Goal: Task Accomplishment & Management: Manage account settings

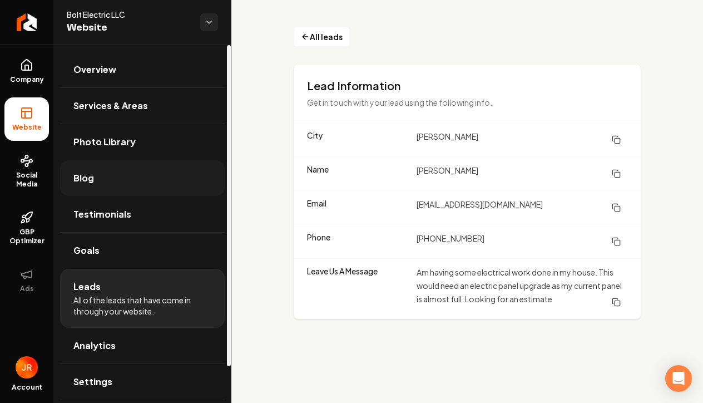
click at [113, 179] on link "Blog" at bounding box center [142, 178] width 165 height 36
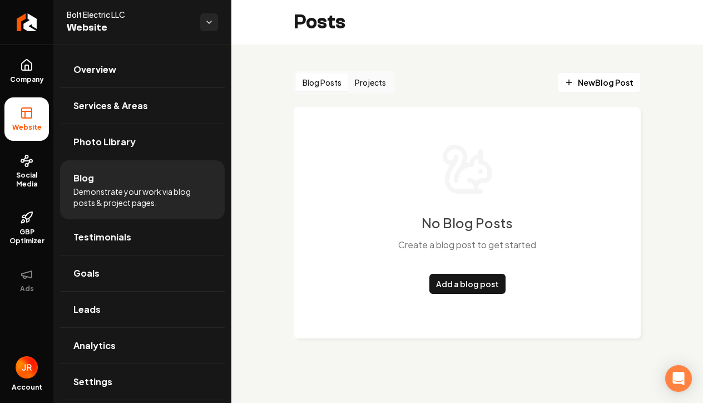
click at [374, 84] on button "Projects" at bounding box center [370, 82] width 44 height 18
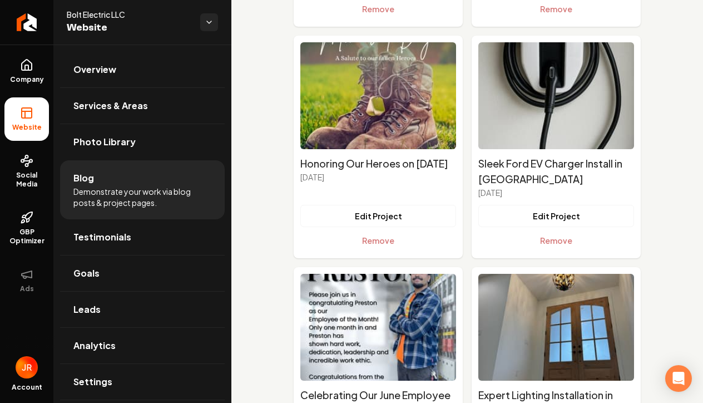
scroll to position [2609, 0]
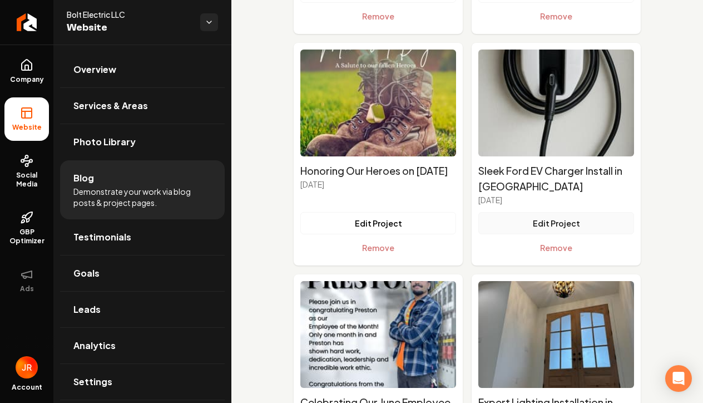
click at [582, 222] on button "Edit Project" at bounding box center [556, 223] width 156 height 22
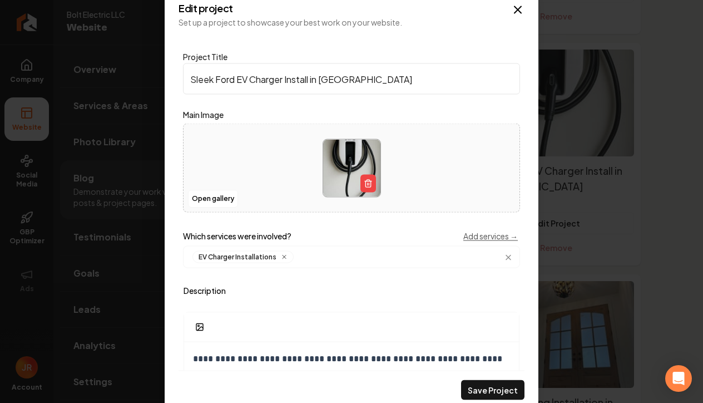
click at [379, 80] on input "Sleek Ford EV Charger Install in [GEOGRAPHIC_DATA]" at bounding box center [351, 78] width 337 height 31
drag, startPoint x: 369, startPoint y: 78, endPoint x: 309, endPoint y: 83, distance: 59.7
click at [309, 83] on input "Sleek Ford EV Charger Install in [GEOGRAPHIC_DATA]" at bounding box center [351, 78] width 337 height 31
type input "Sleek Ford EV Charger Install"
click at [488, 387] on button "Save Project" at bounding box center [492, 390] width 63 height 20
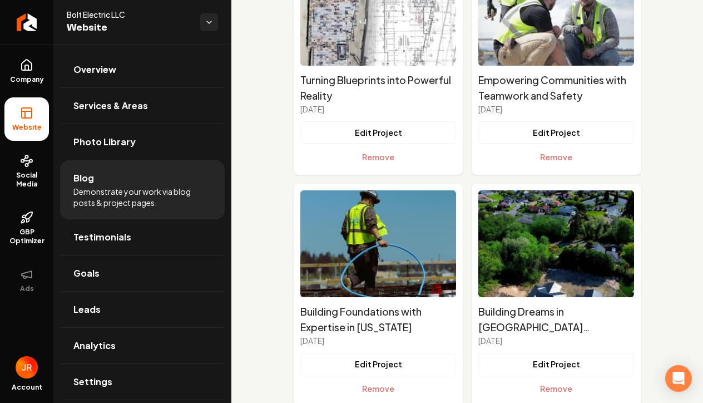
scroll to position [2249, 0]
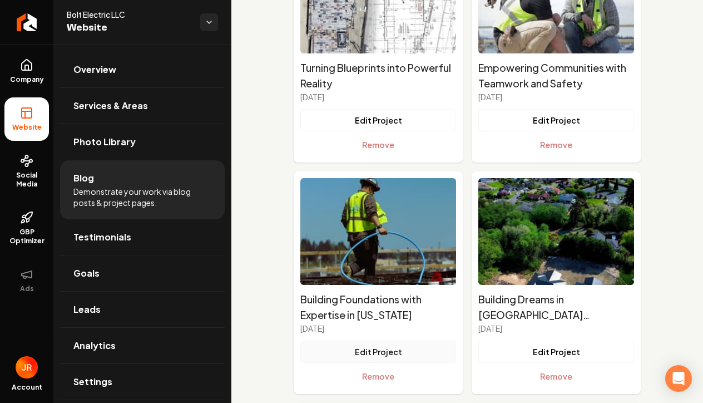
click at [393, 348] on button "Edit Project" at bounding box center [378, 351] width 156 height 22
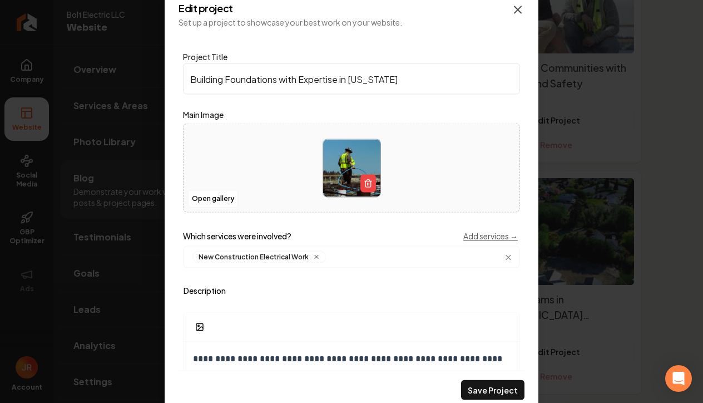
click at [517, 9] on icon "Main content area" at bounding box center [517, 9] width 13 height 13
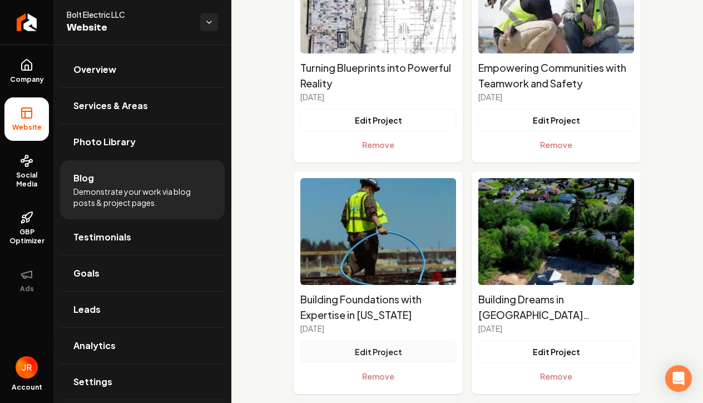
click at [394, 353] on button "Edit Project" at bounding box center [378, 351] width 156 height 22
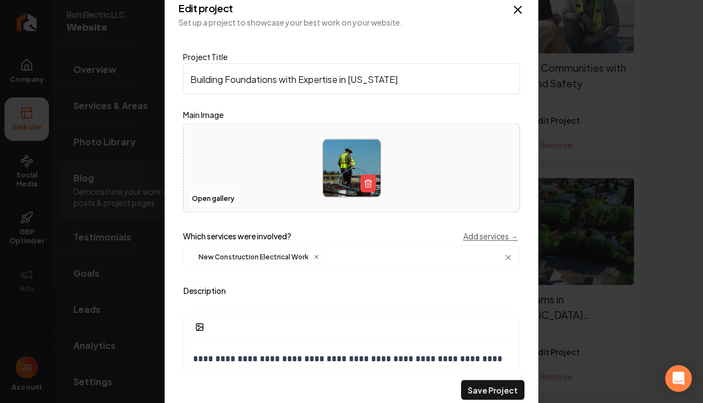
click at [257, 78] on input "Building Foundations with Expertise in [US_STATE]" at bounding box center [351, 78] width 337 height 31
click at [226, 80] on input "Building Foundations with Expertise in [US_STATE]" at bounding box center [351, 78] width 337 height 31
click at [320, 77] on input "Electrical with Expertise all over [US_STATE][GEOGRAPHIC_DATA]" at bounding box center [351, 78] width 337 height 31
type input "Electrical with Expertise throughout [US_STATE][GEOGRAPHIC_DATA]"
click at [503, 392] on button "Save Project" at bounding box center [492, 390] width 63 height 20
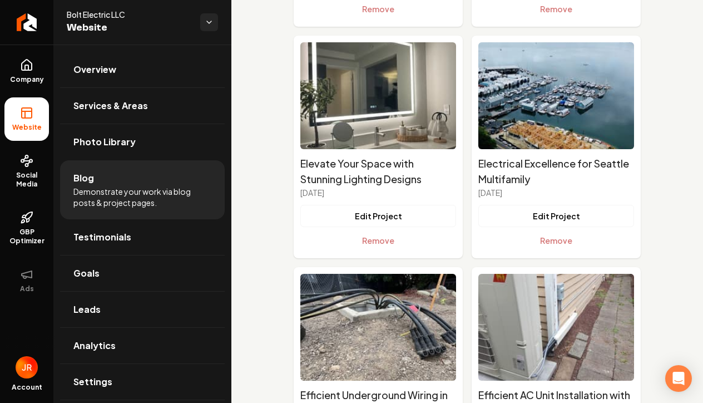
scroll to position [2849, 0]
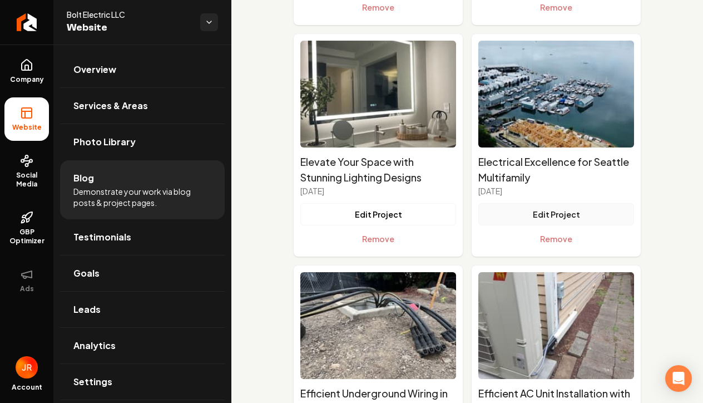
click at [567, 212] on button "Edit Project" at bounding box center [556, 214] width 156 height 22
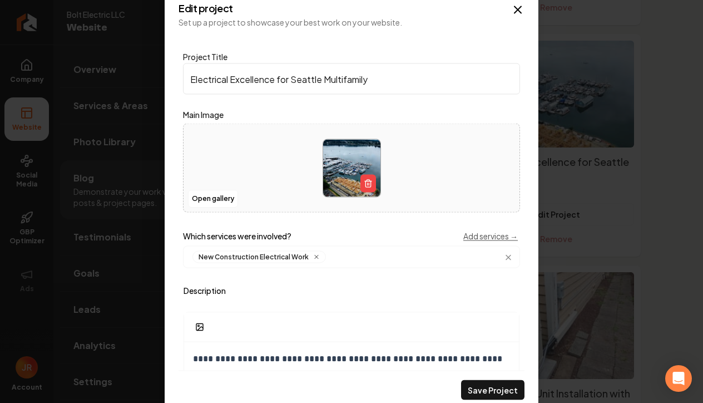
click at [390, 84] on input "Electrical Excellence for Seattle Multifamily" at bounding box center [351, 78] width 337 height 31
drag, startPoint x: 324, startPoint y: 79, endPoint x: 294, endPoint y: 78, distance: 29.5
click at [294, 78] on input "Electrical Excellence for Seattle Multifamily" at bounding box center [351, 78] width 337 height 31
type input "Electrical Excellence for A Multifamily Project"
click at [496, 388] on button "Save Project" at bounding box center [492, 390] width 63 height 20
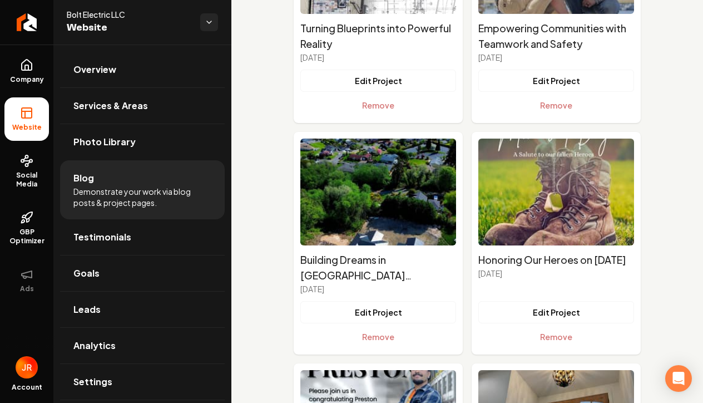
scroll to position [2262, 0]
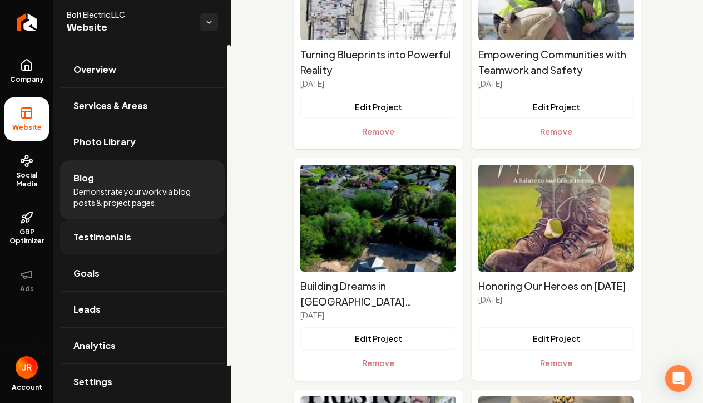
click at [89, 245] on link "Testimonials" at bounding box center [142, 237] width 165 height 36
click at [115, 239] on span "Testimonials" at bounding box center [102, 236] width 58 height 13
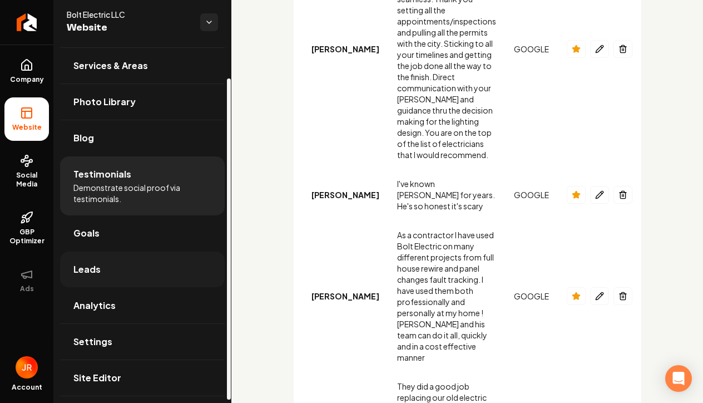
scroll to position [37, 0]
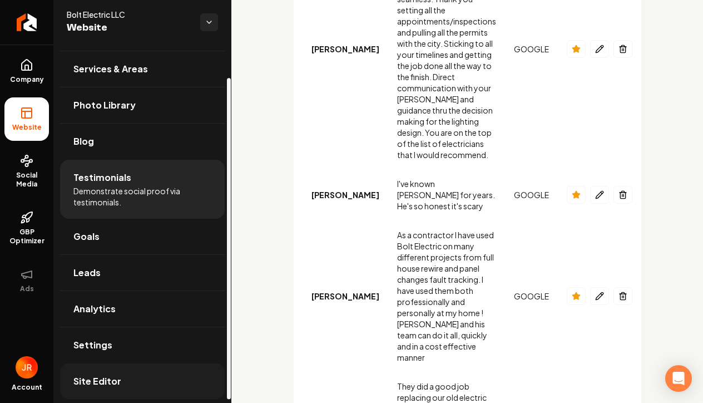
click at [122, 382] on link "Site Editor" at bounding box center [142, 381] width 165 height 36
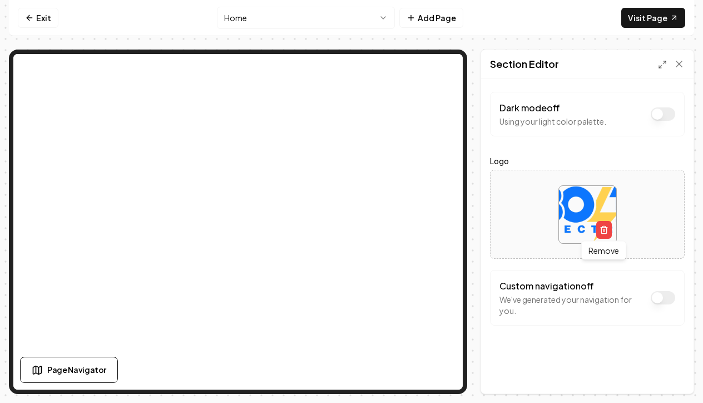
click at [579, 214] on img at bounding box center [587, 214] width 57 height 57
type input "**********"
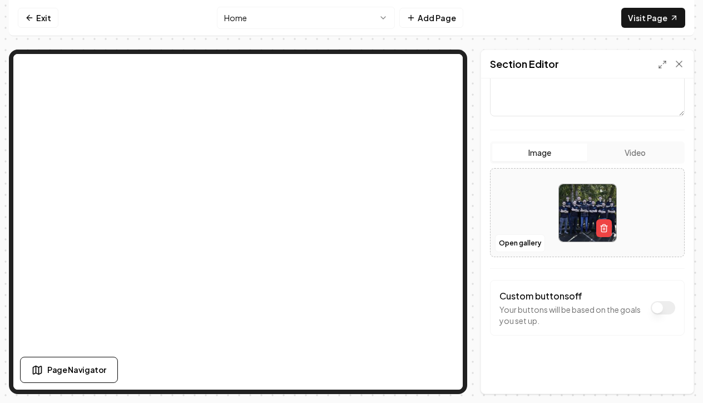
scroll to position [171, 0]
click at [515, 15] on nav "Exit Home Add Page Visit Page" at bounding box center [351, 18] width 685 height 36
click at [664, 16] on link "Visit Page" at bounding box center [653, 18] width 64 height 20
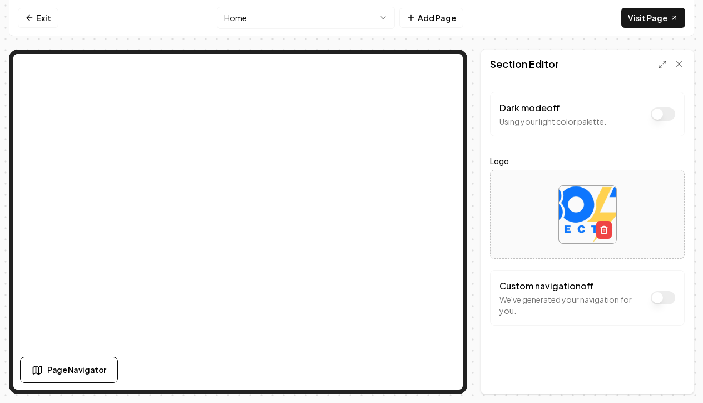
click at [475, 197] on div "Page Settings Section Editor Dark mode off Using your light color palette. Logo…" at bounding box center [351, 221] width 685 height 344
click at [483, 202] on div "Dark mode off Using your light color palette. Logo Custom navigation off We've …" at bounding box center [587, 235] width 212 height 315
click at [39, 20] on link "Exit" at bounding box center [38, 18] width 41 height 20
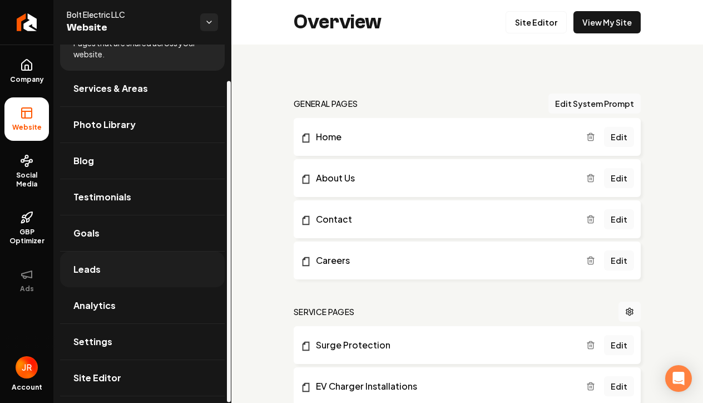
scroll to position [40, 0]
click at [106, 346] on span "Settings" at bounding box center [92, 341] width 39 height 13
